Goal: Information Seeking & Learning: Find specific fact

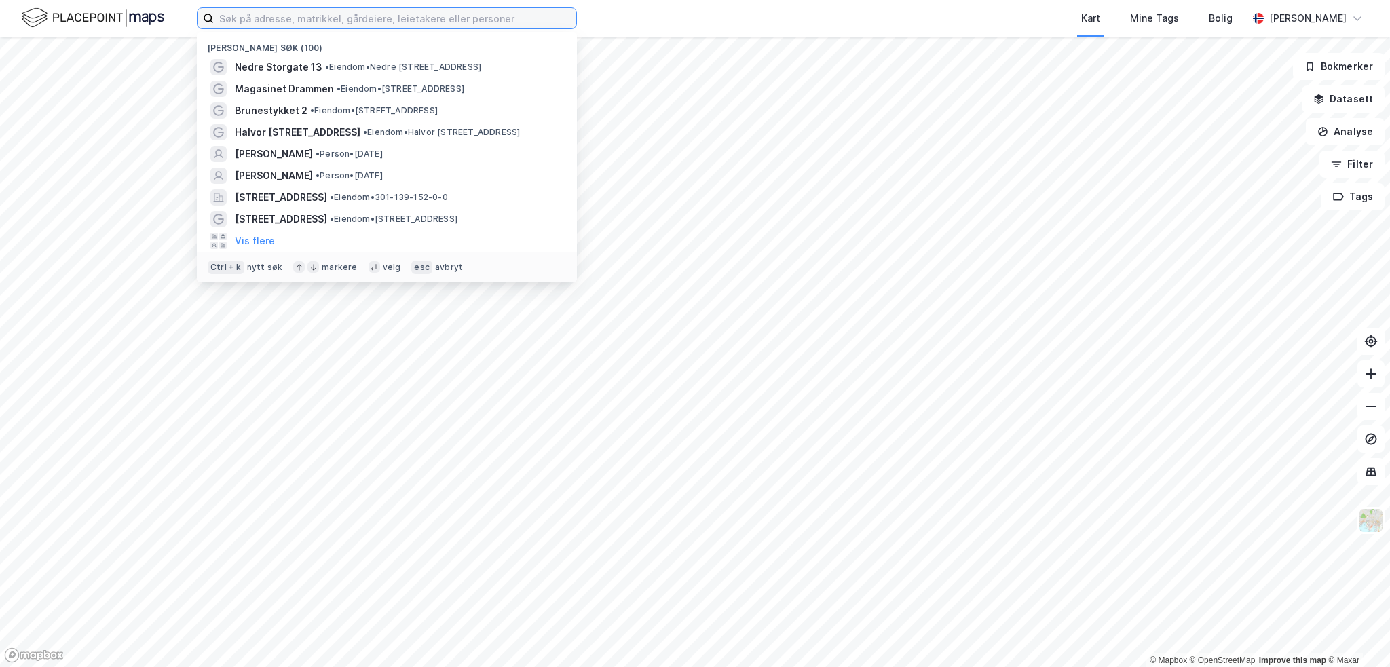
click at [255, 18] on input at bounding box center [395, 18] width 363 height 20
paste input "Linnavegen 443"
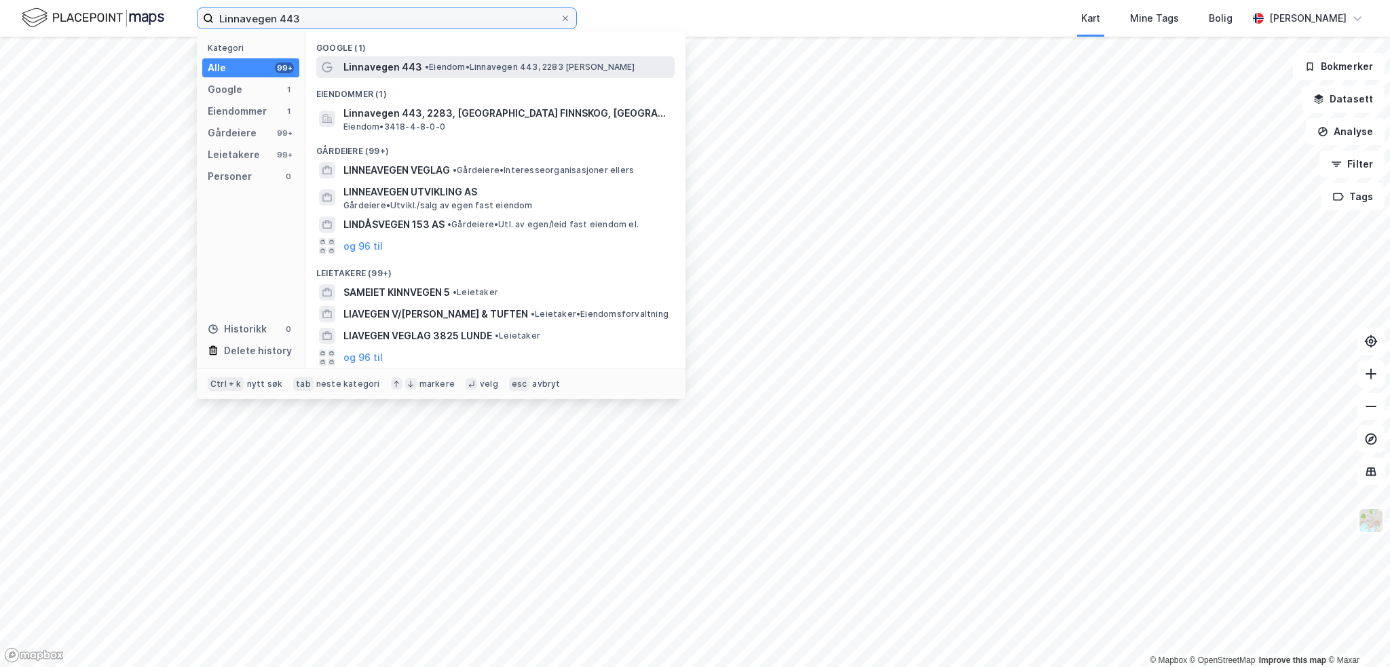
type input "Linnavegen 443"
click at [335, 64] on div "Linnavegen 443 • [PERSON_NAME] 443, 2283 [PERSON_NAME]" at bounding box center [495, 67] width 358 height 22
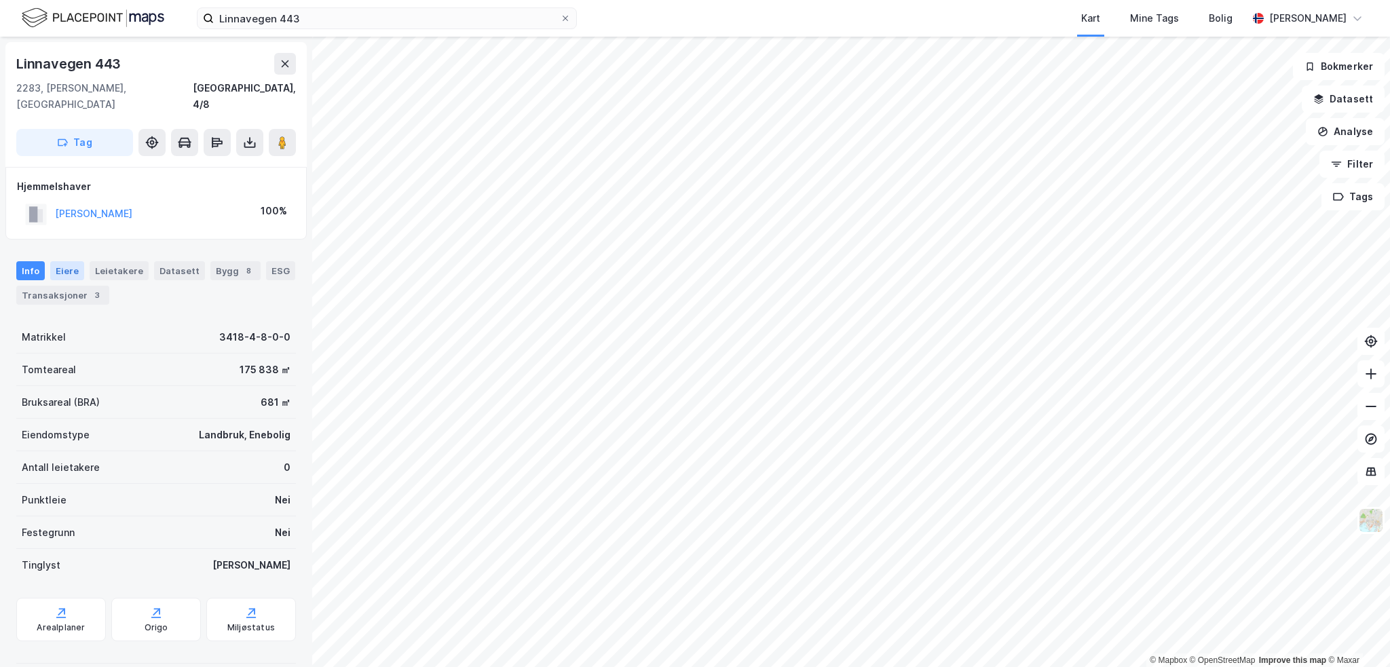
click at [61, 261] on div "Eiere" at bounding box center [67, 270] width 34 height 19
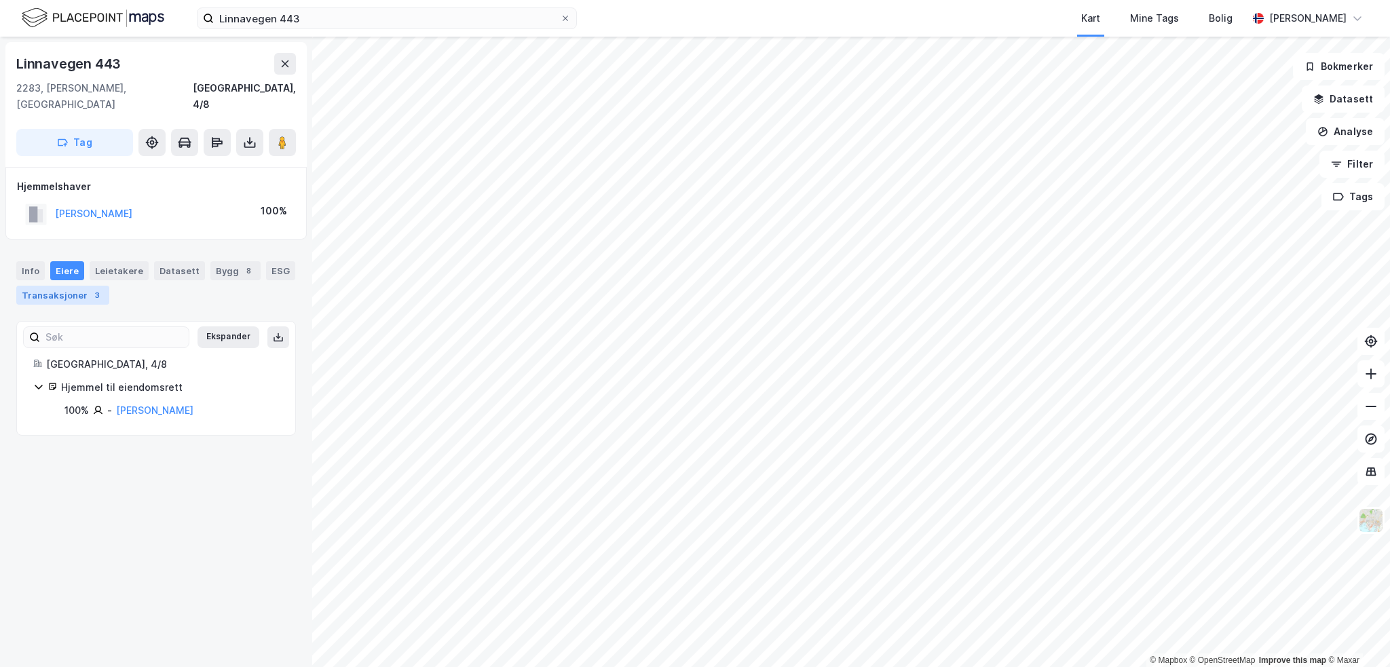
click at [81, 286] on div "Transaksjoner 3" at bounding box center [62, 295] width 93 height 19
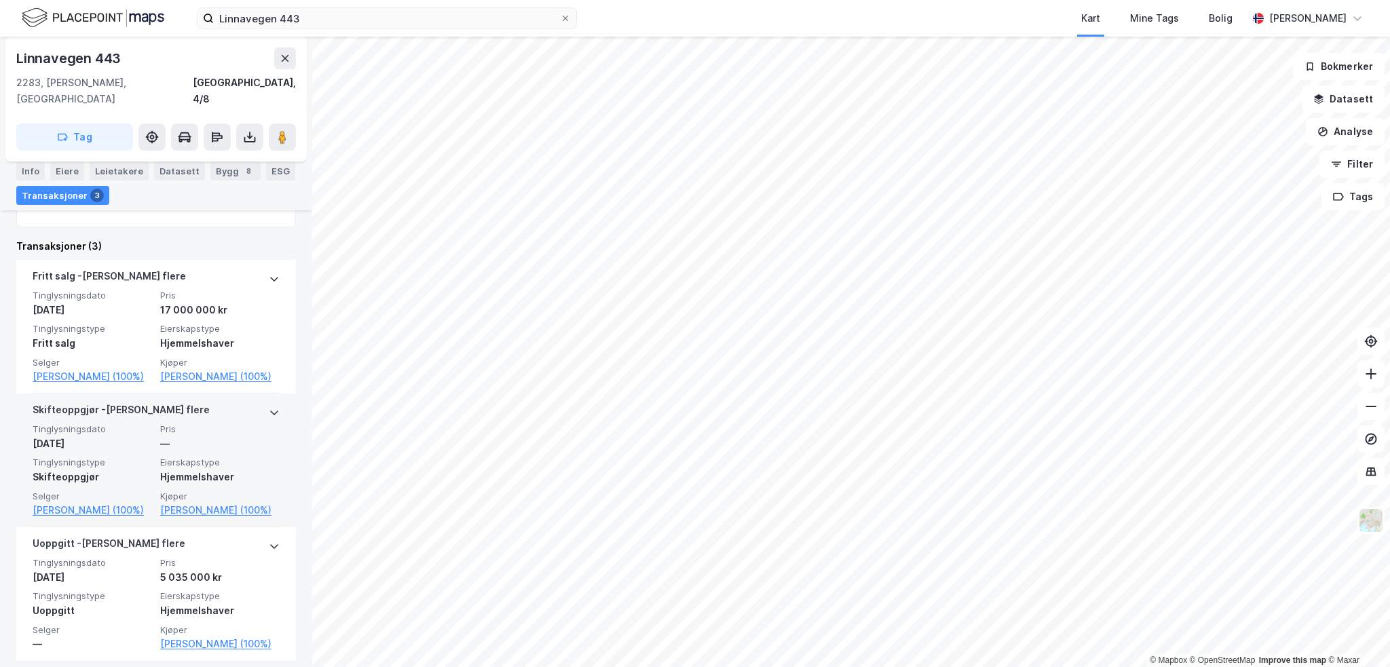
scroll to position [308, 0]
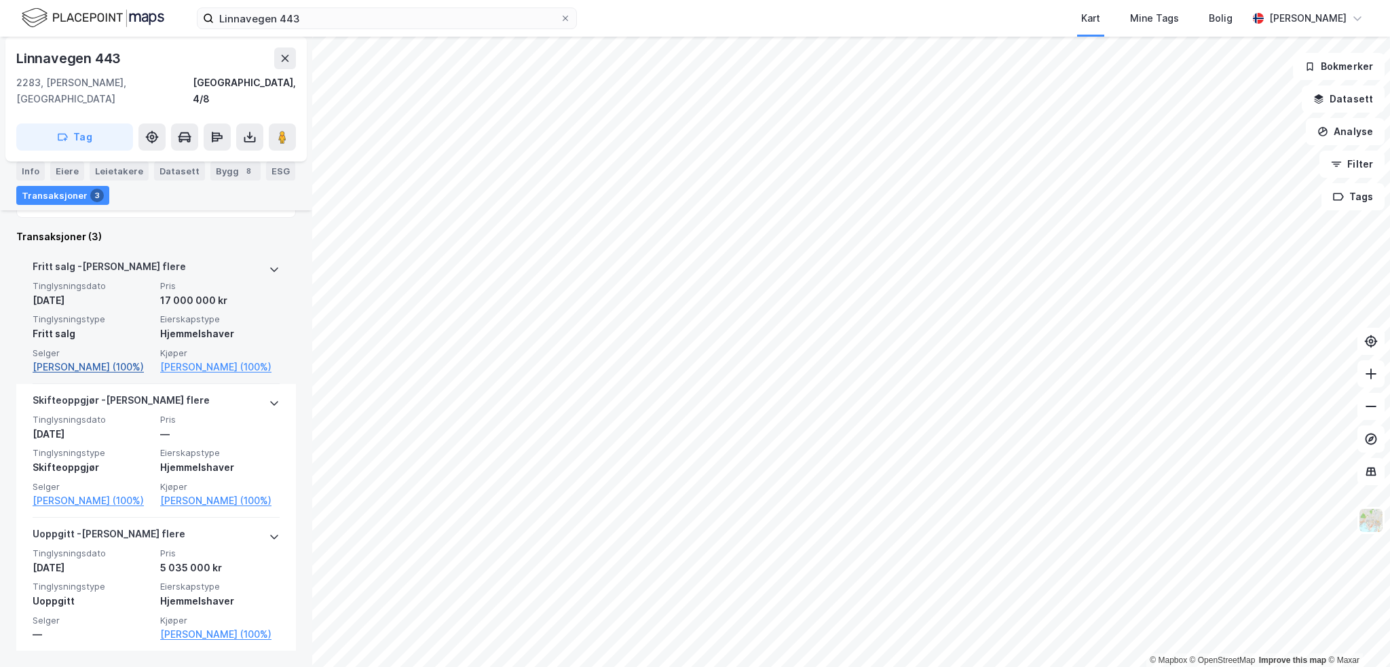
click at [108, 359] on link "[PERSON_NAME] (100%)" at bounding box center [92, 367] width 119 height 16
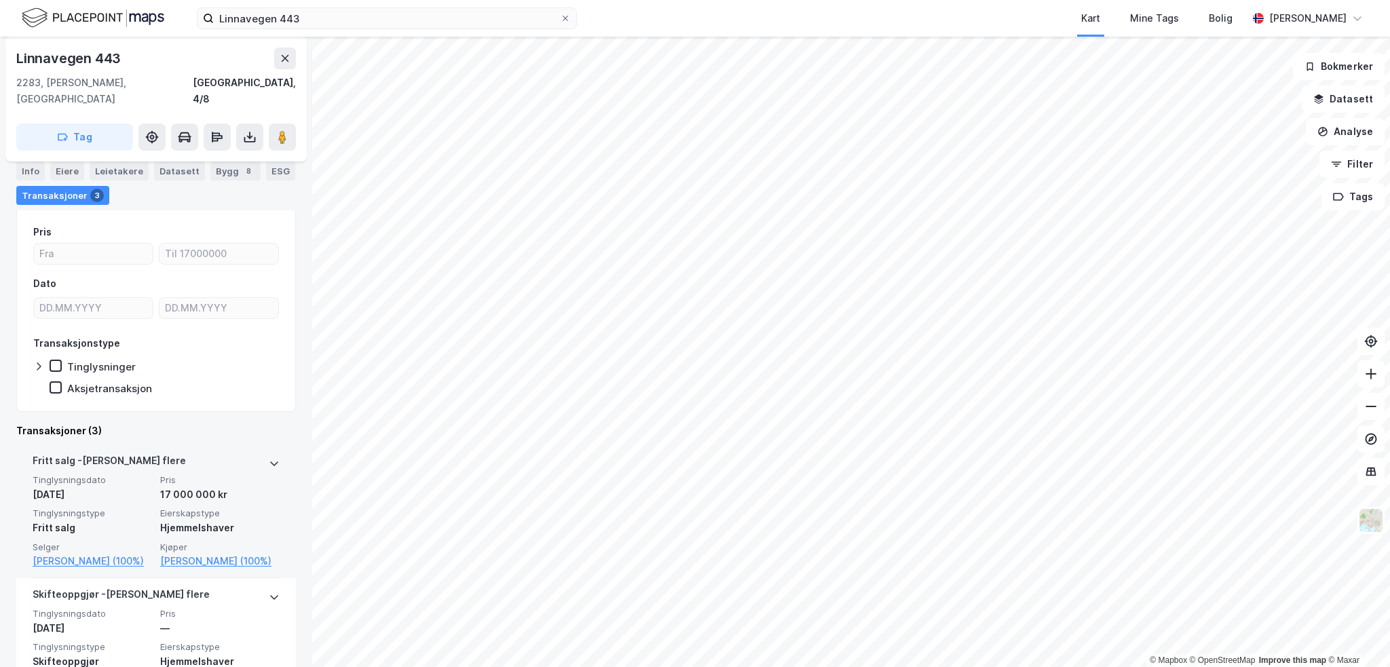
scroll to position [37, 0]
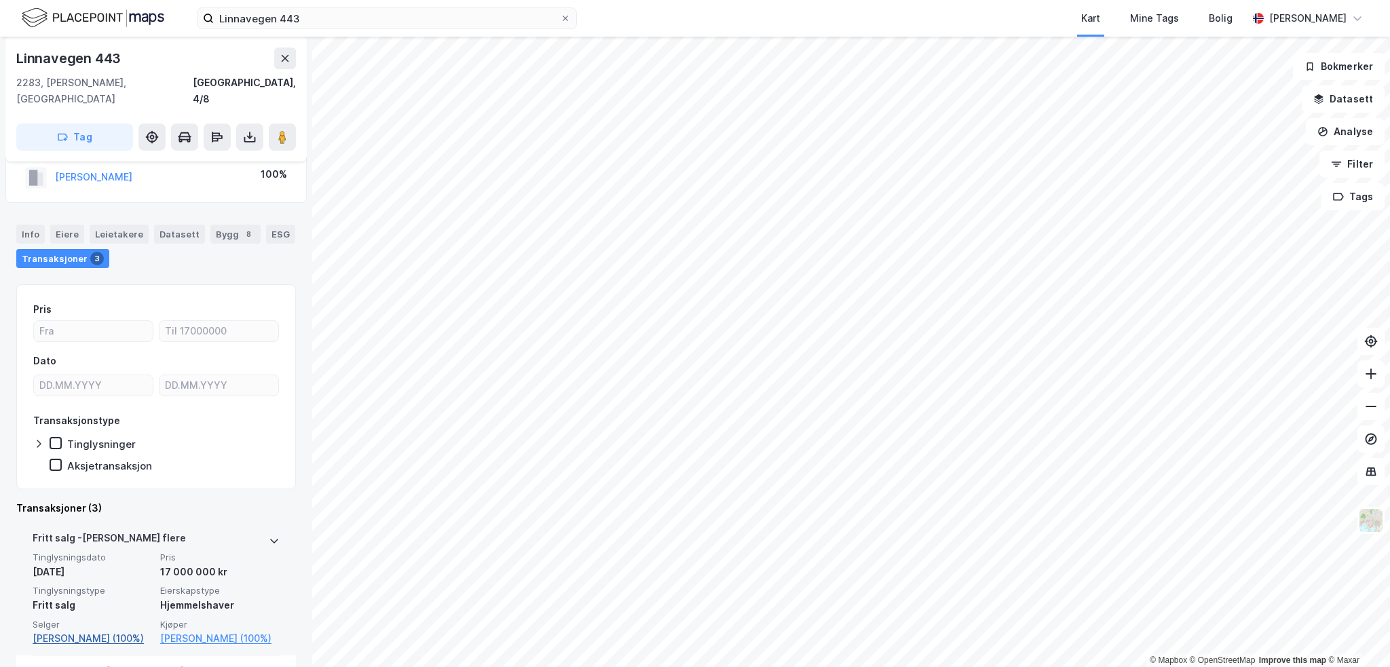
click at [75, 631] on link "[PERSON_NAME] (100%)" at bounding box center [92, 639] width 119 height 16
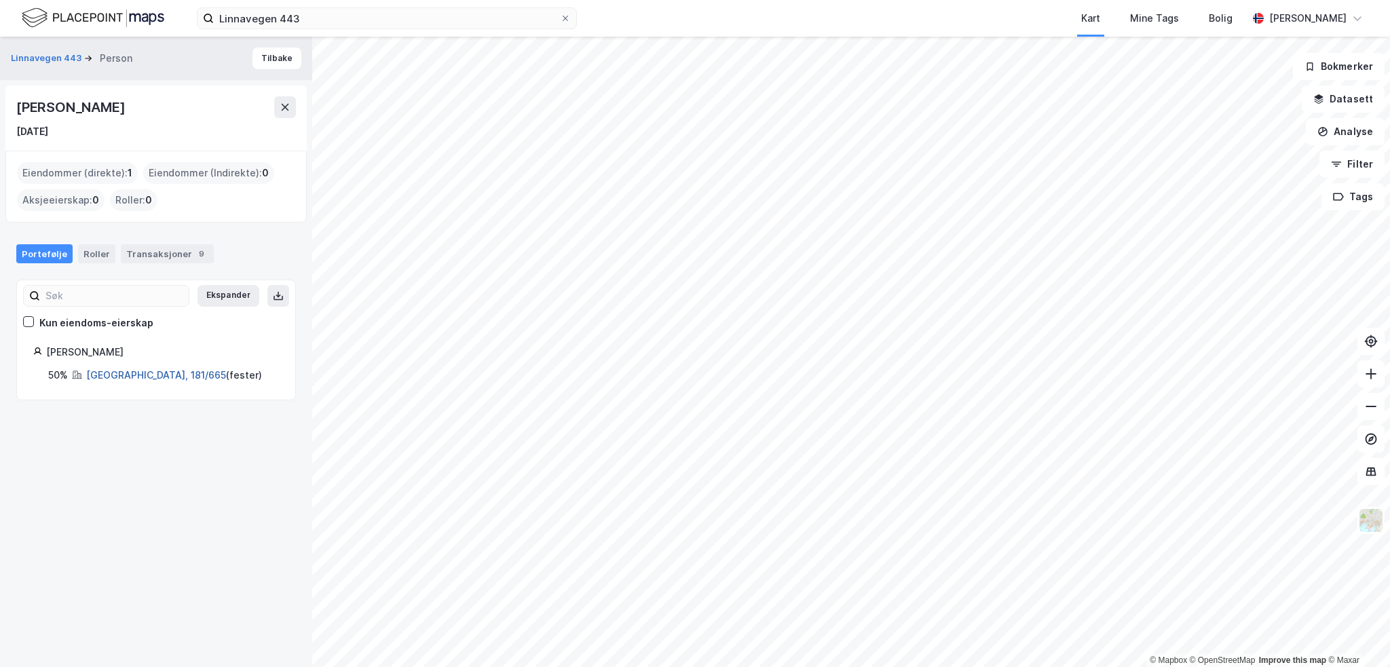
click at [134, 380] on link "[GEOGRAPHIC_DATA], 181/665" at bounding box center [156, 375] width 140 height 12
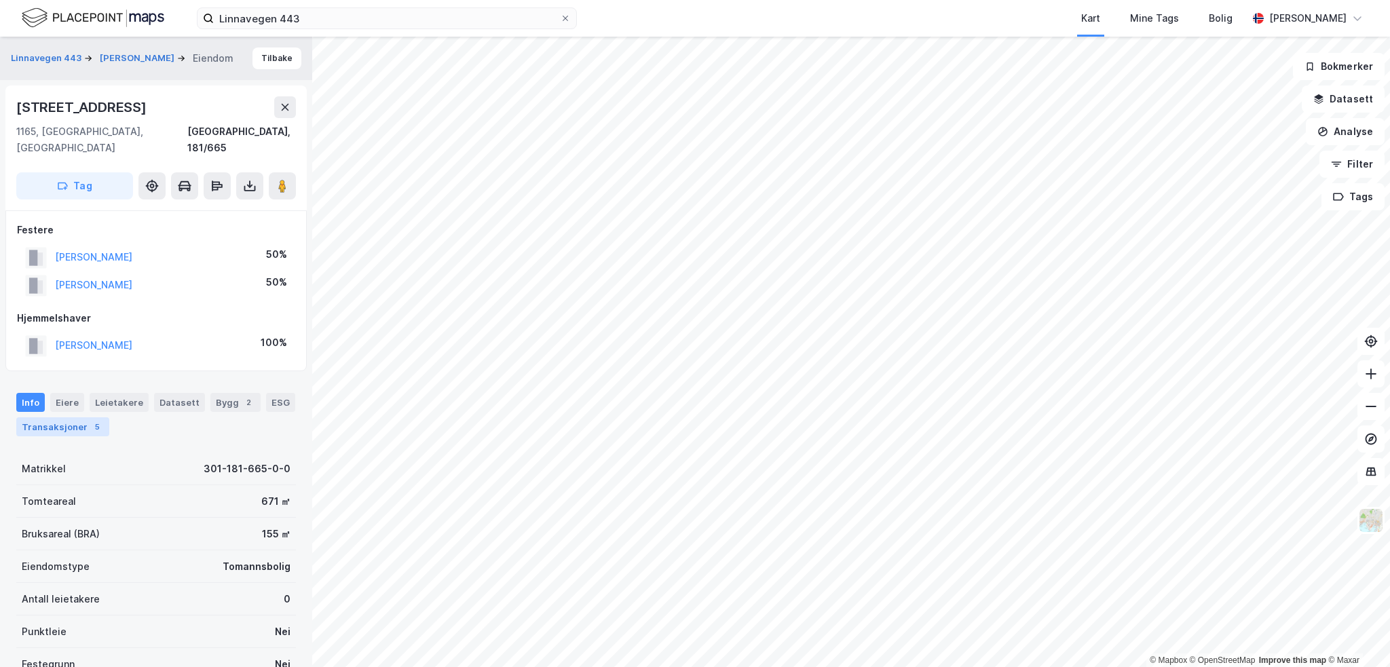
click at [79, 418] on div "Transaksjoner 5" at bounding box center [62, 427] width 93 height 19
